Goal: Navigation & Orientation: Understand site structure

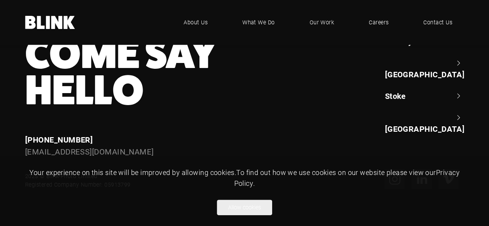
scroll to position [454, 0]
click at [253, 208] on button "Allow cookies" at bounding box center [244, 207] width 55 height 15
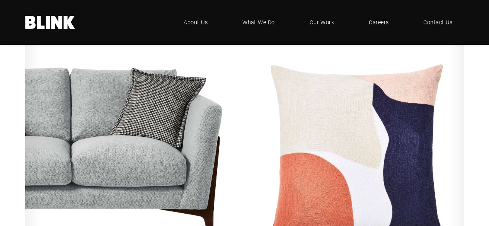
scroll to position [0, 0]
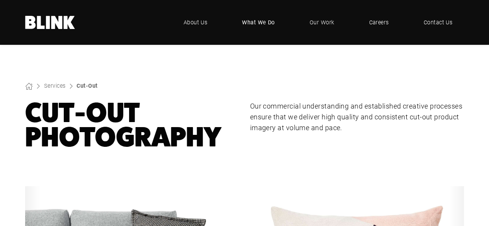
click at [259, 23] on span "What We Do" at bounding box center [258, 22] width 33 height 9
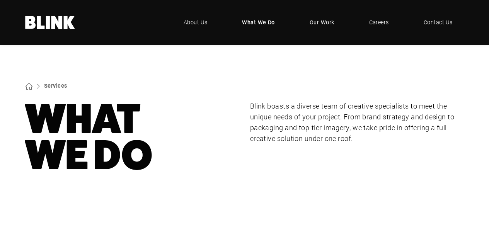
click at [313, 26] on span "Our Work" at bounding box center [321, 22] width 25 height 9
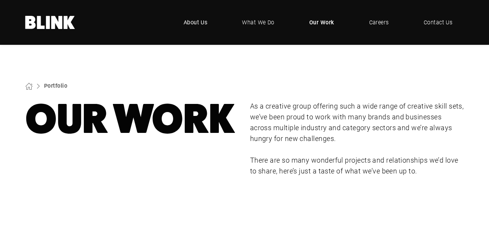
click at [207, 25] on span "About Us" at bounding box center [196, 22] width 24 height 9
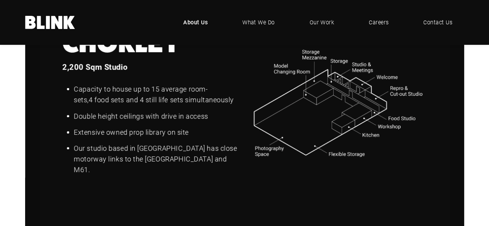
scroll to position [942, 0]
